Goal: Information Seeking & Learning: Learn about a topic

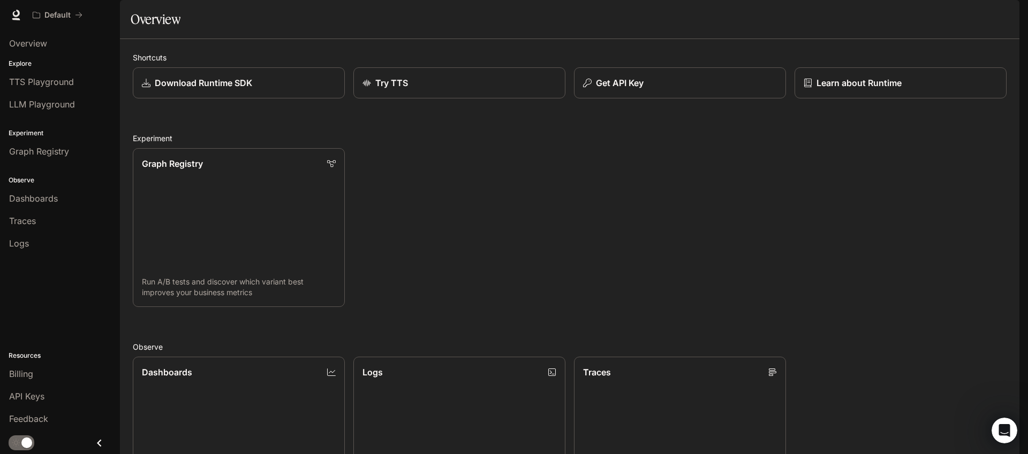
click at [1005, 17] on img "button" at bounding box center [1004, 14] width 15 height 15
click at [1006, 16] on div at bounding box center [514, 227] width 1028 height 454
click at [967, 21] on link "Documentation Documentation" at bounding box center [956, 14] width 65 height 21
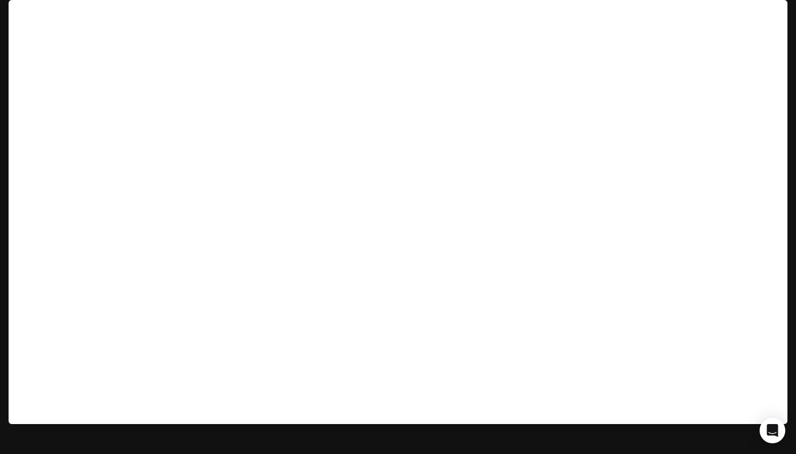
click at [730, 16] on img "button" at bounding box center [772, 14] width 15 height 15
